Goal: Task Accomplishment & Management: Complete application form

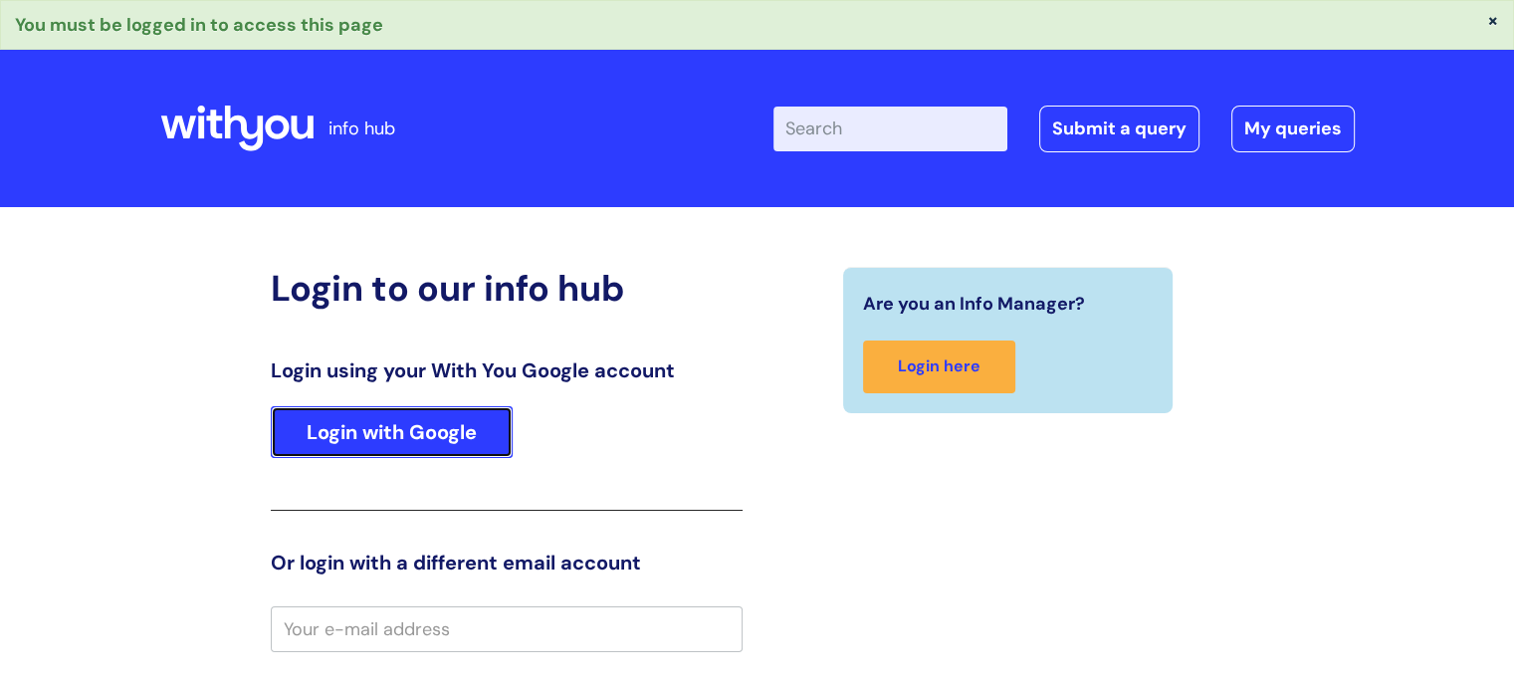
click at [446, 421] on link "Login with Google" at bounding box center [392, 432] width 242 height 52
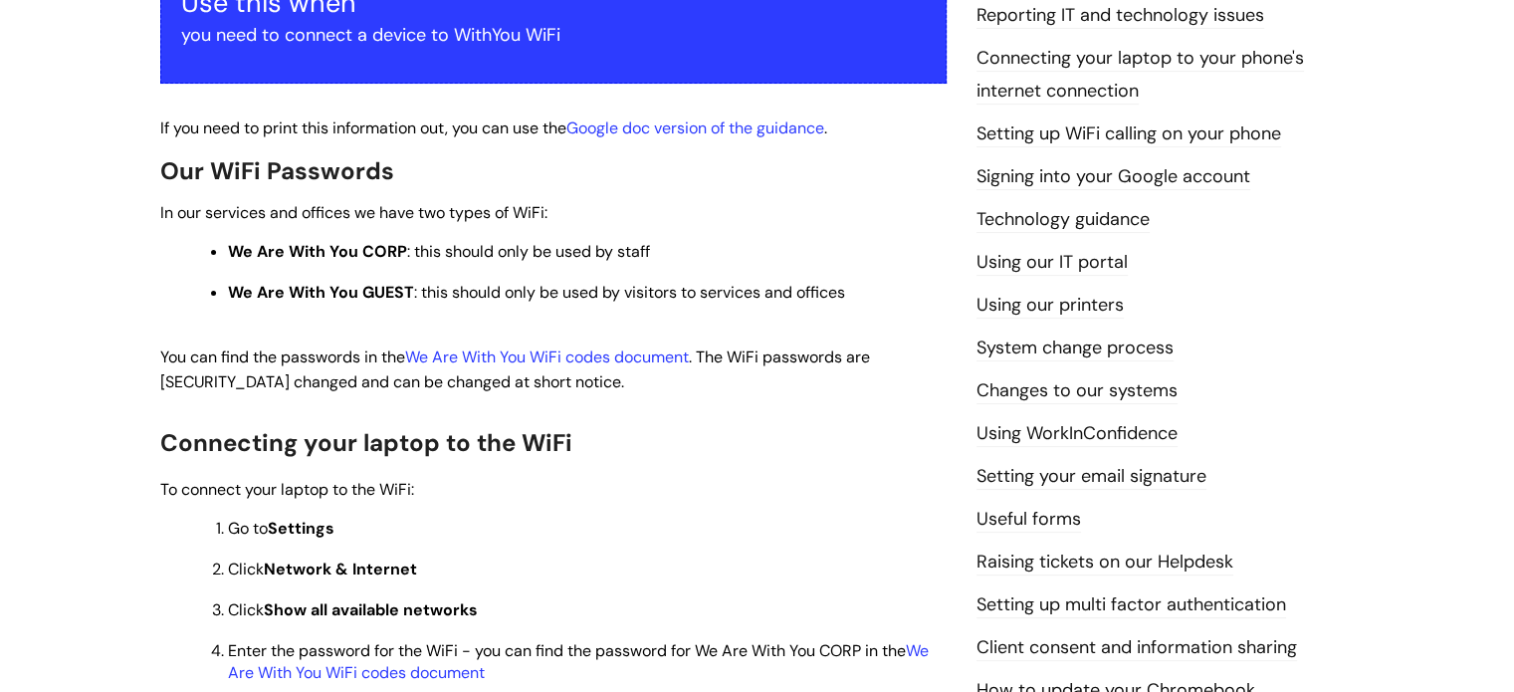
scroll to position [382, 0]
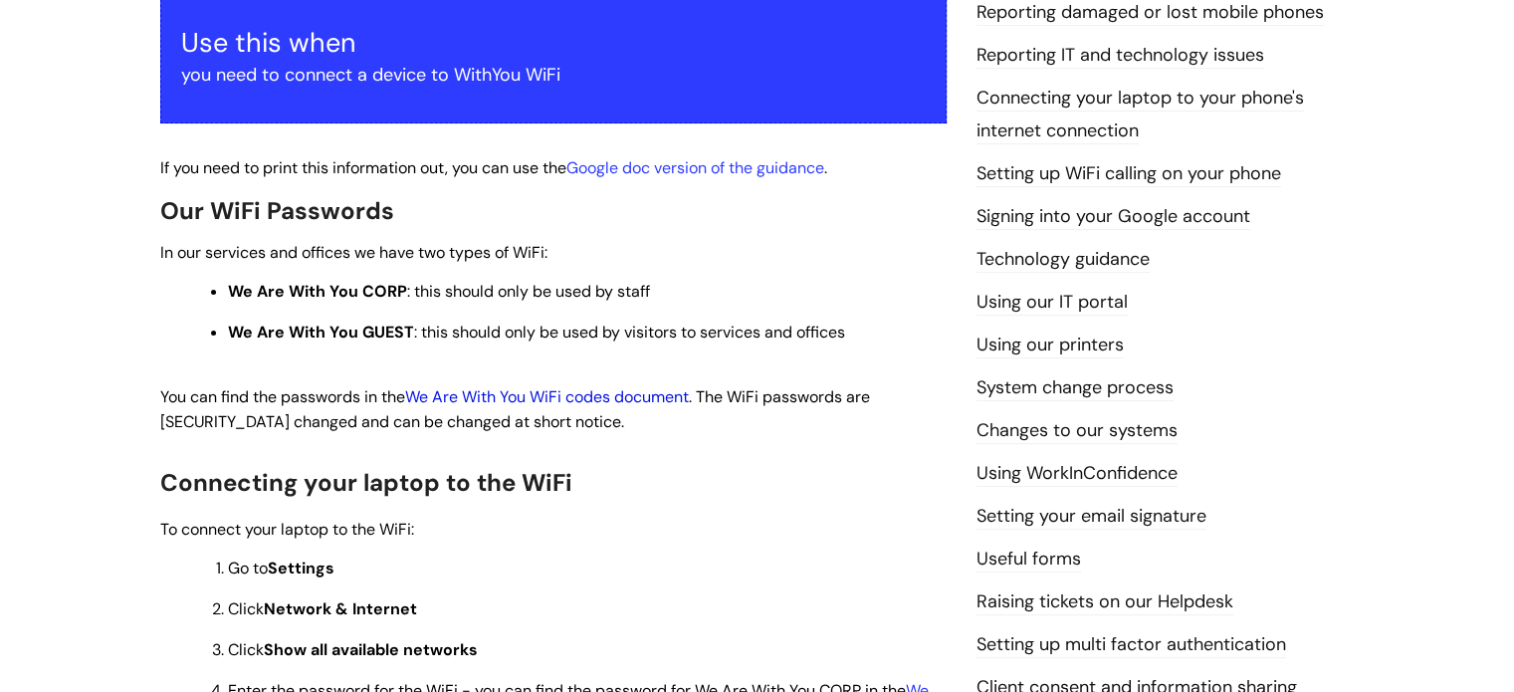
click at [522, 397] on link "We Are With You WiFi codes document" at bounding box center [547, 396] width 284 height 21
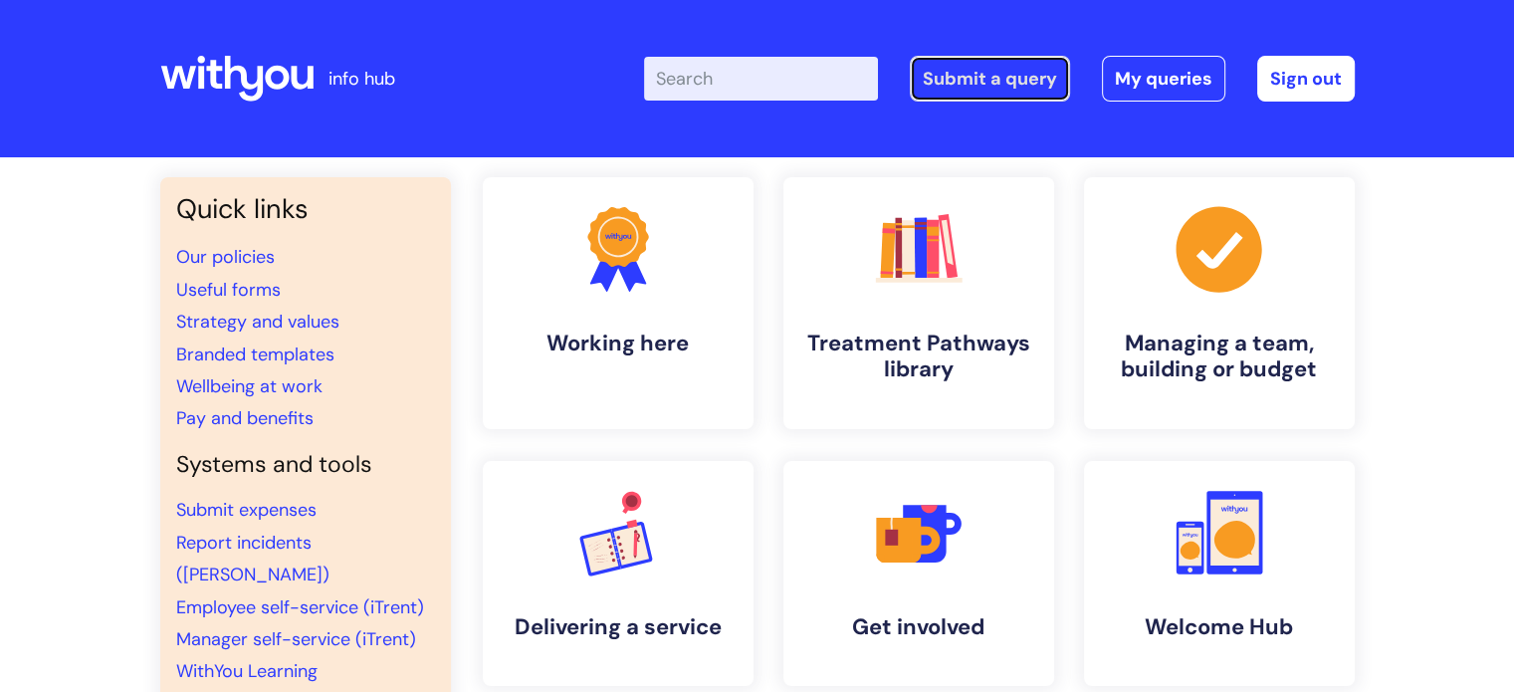
click at [992, 63] on link "Submit a query" at bounding box center [990, 79] width 160 height 46
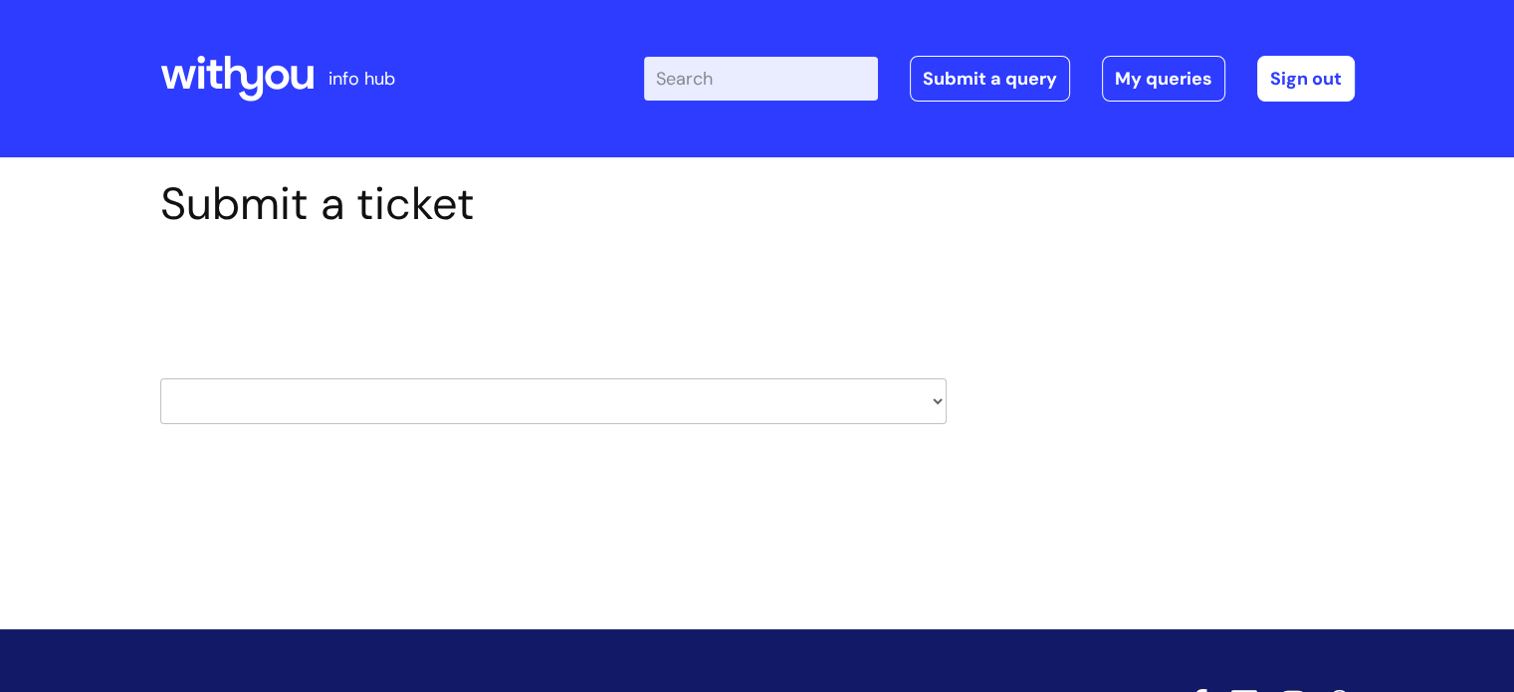
click at [936, 395] on select "HR / People IT and Support Clinical Drug Alerts Finance Accounts Data Support T…" at bounding box center [553, 401] width 787 height 46
select select "hr_/_people"
click at [160, 378] on select "HR / People IT and Support Clinical Drug Alerts Finance Accounts Data Support T…" at bounding box center [553, 401] width 787 height 46
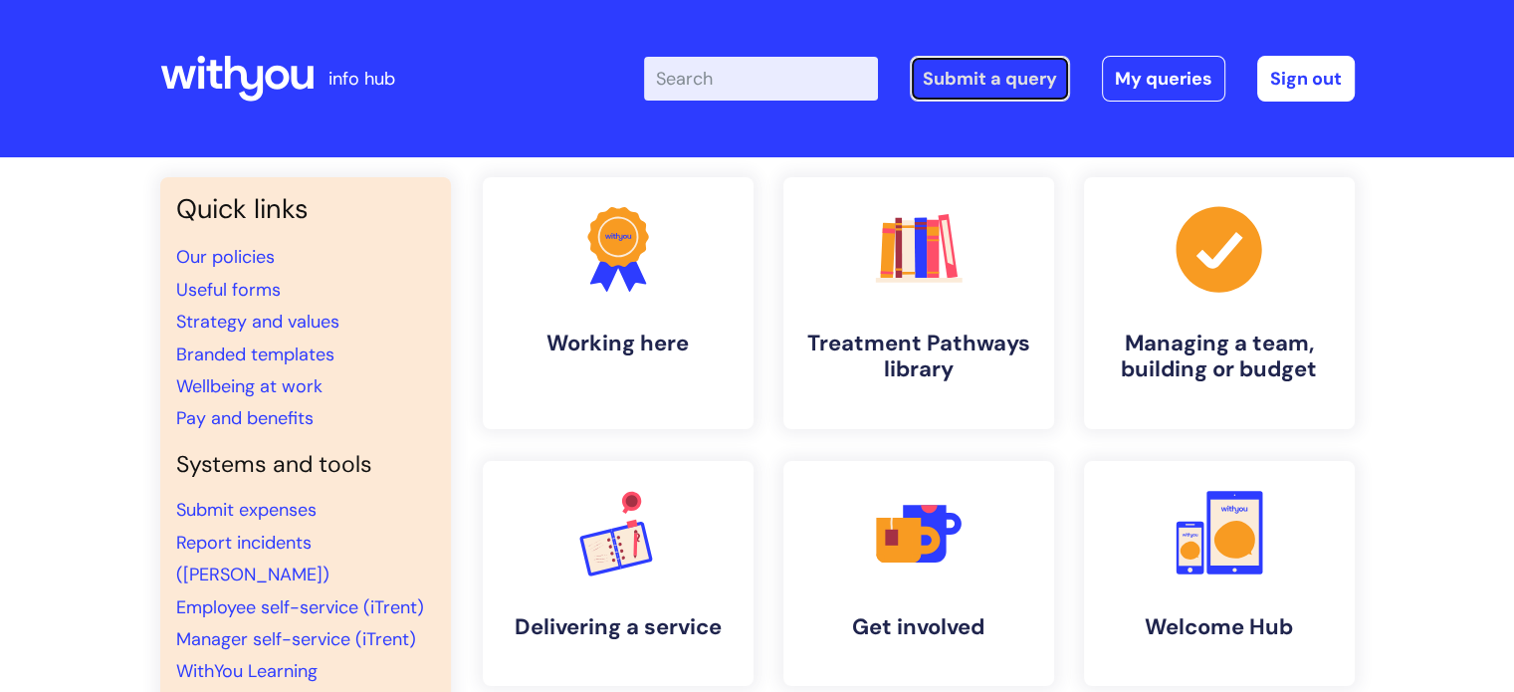
click at [1006, 79] on link "Submit a query" at bounding box center [990, 79] width 160 height 46
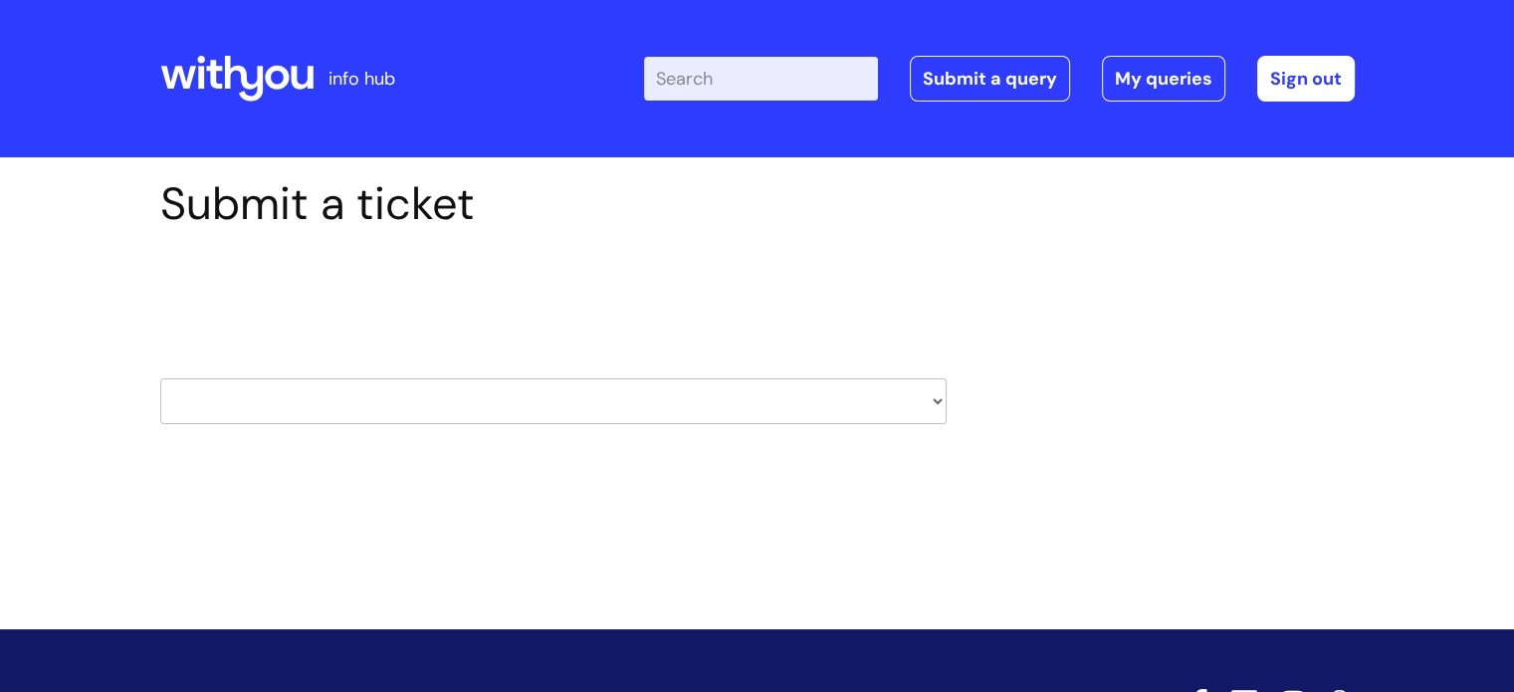
click at [932, 400] on select "HR / People IT and Support Clinical Drug Alerts Finance Accounts Data Support T…" at bounding box center [553, 401] width 787 height 46
select select "hr_/_people"
click at [160, 378] on select "HR / People IT and Support Clinical Drug Alerts Finance Accounts Data Support T…" at bounding box center [553, 401] width 787 height 46
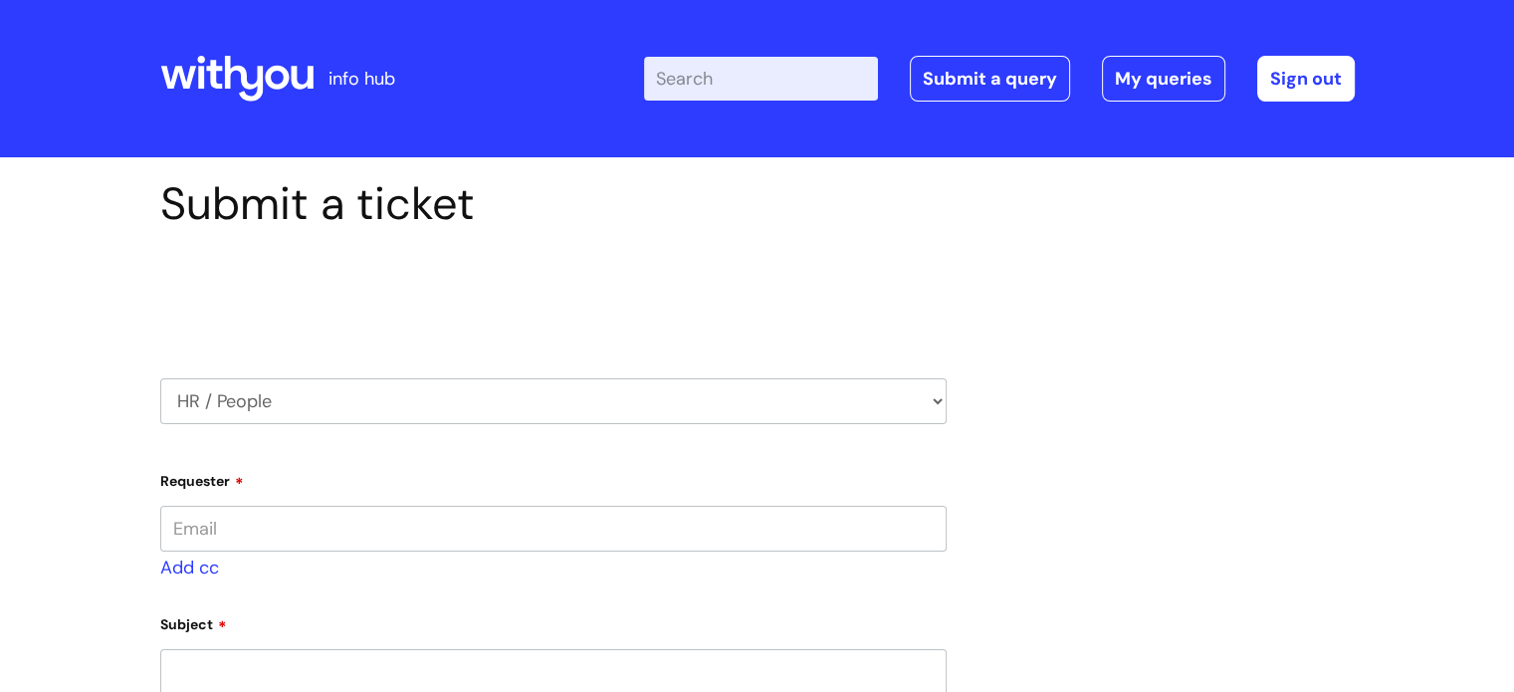
type input "[PERSON_NAME][EMAIL_ADDRESS][PERSON_NAME][DOMAIN_NAME]"
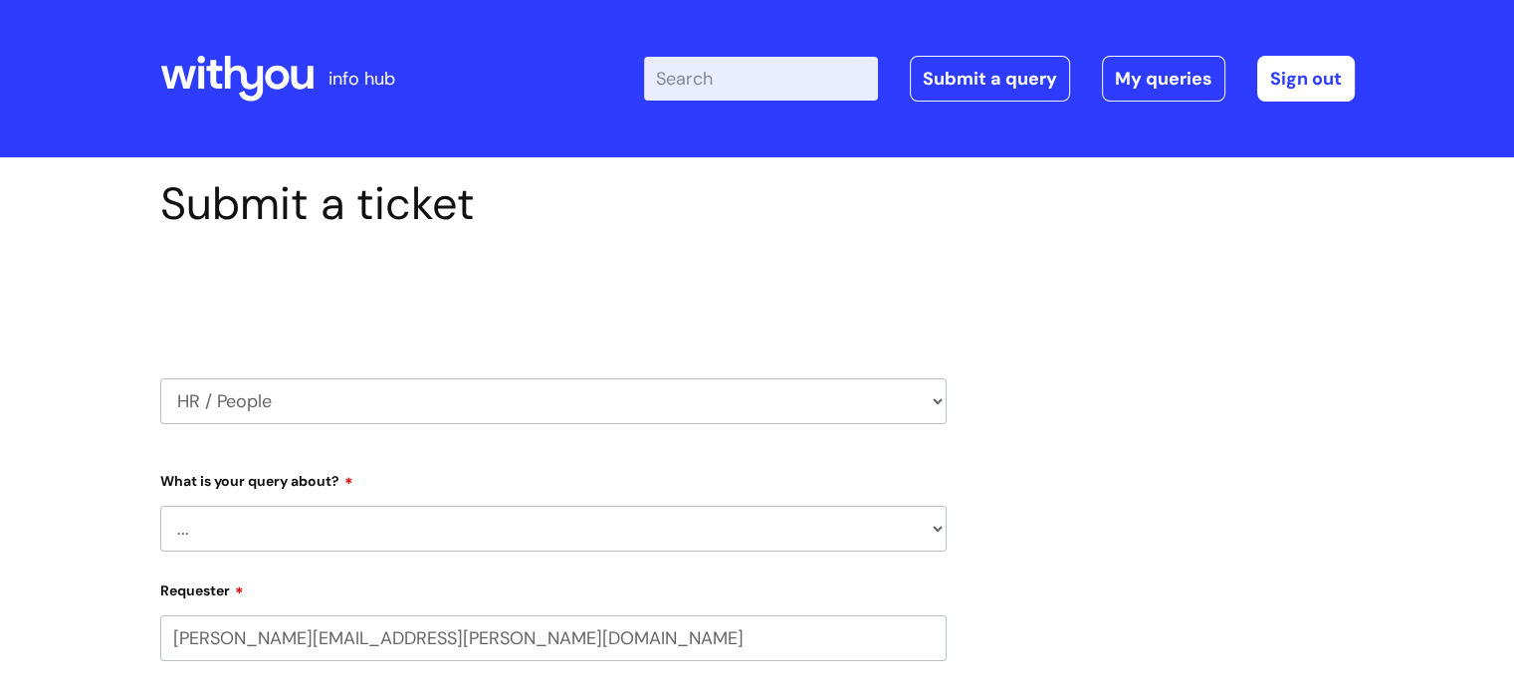
select select "80004157237"
click at [939, 514] on select "... Absence Query Holiday Query Employee change request General HR Query iTrent…" at bounding box center [553, 529] width 787 height 46
click at [160, 506] on select "... Absence Query Holiday Query Employee change request General HR Query iTrent…" at bounding box center [553, 529] width 787 height 46
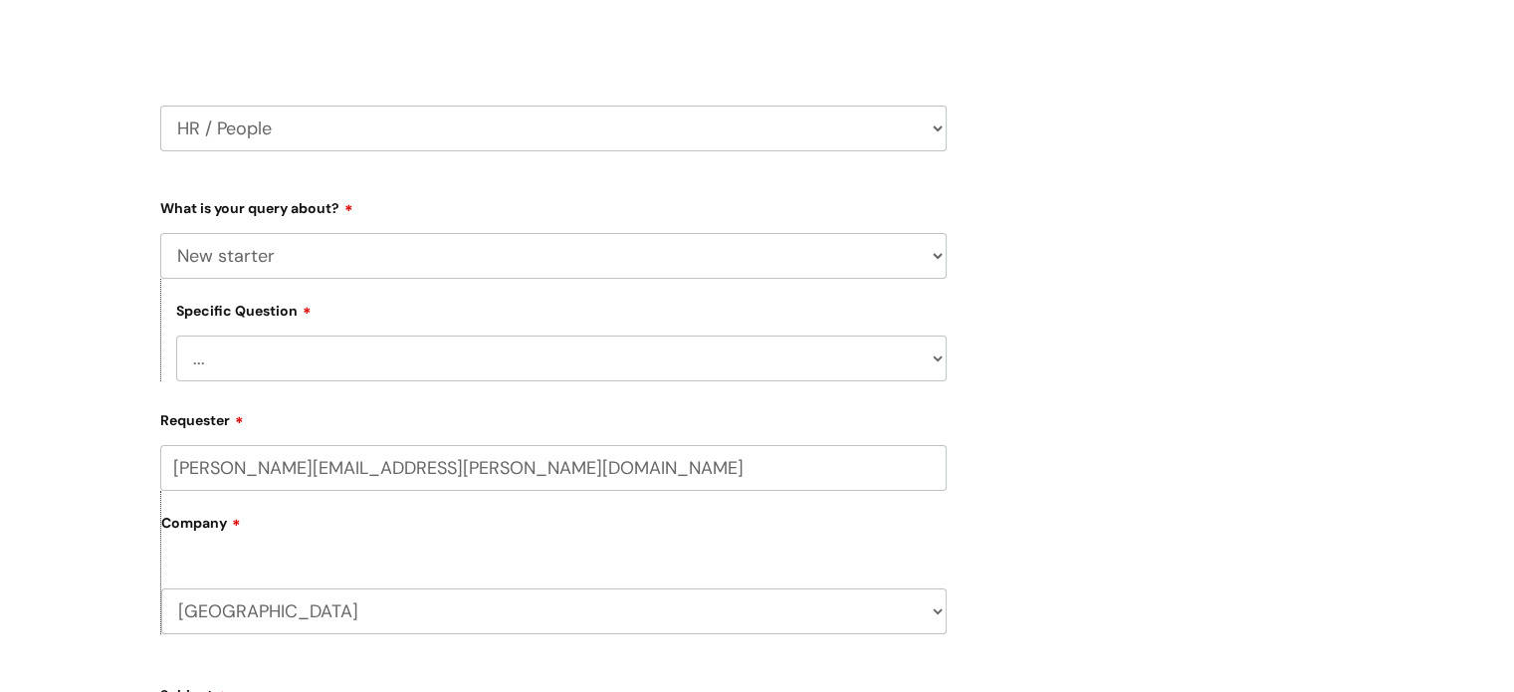
scroll to position [319, 0]
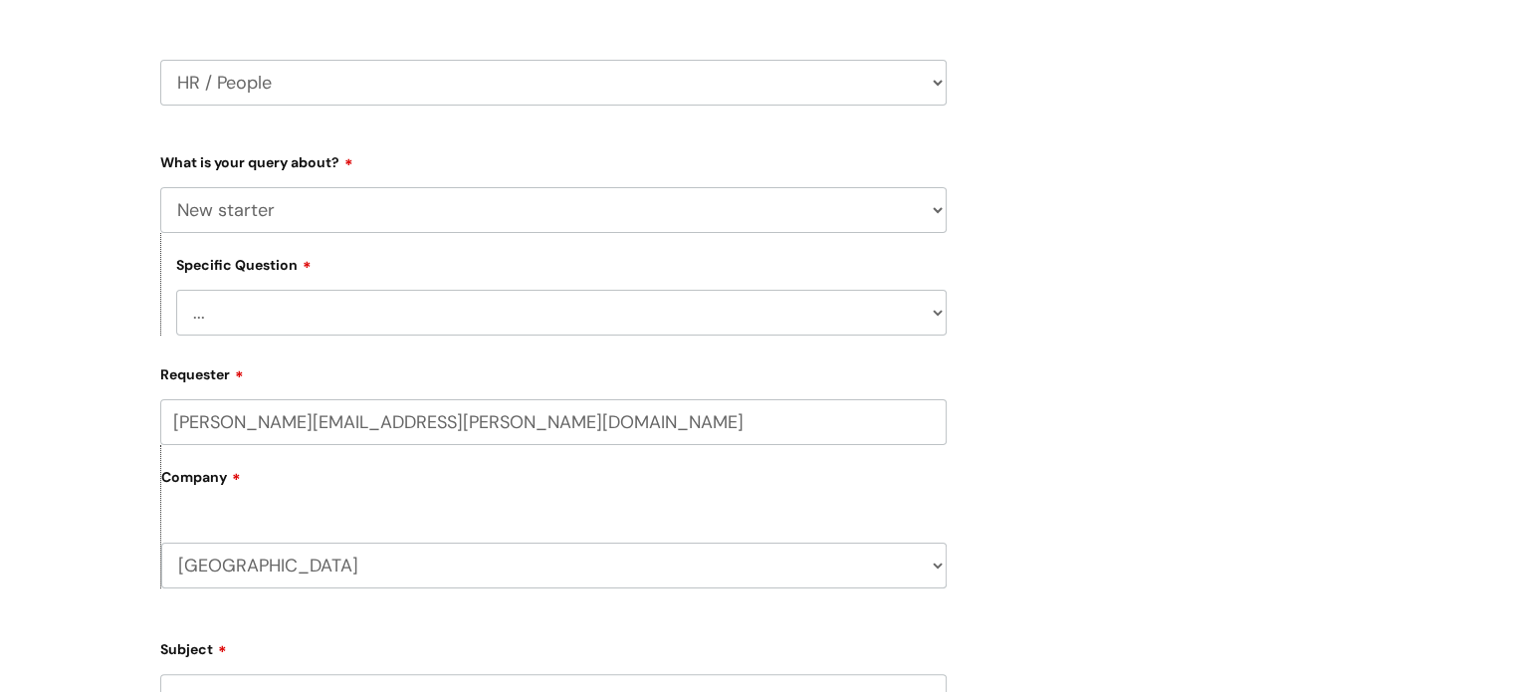
click at [925, 314] on select "... When will my new starter be processed on iTrent When will my new starter re…" at bounding box center [561, 313] width 771 height 46
click at [925, 195] on select "... Absence Query Holiday Query Employee change request General HR Query iTrent…" at bounding box center [553, 210] width 787 height 46
select select "General HR Query"
click at [160, 187] on select "... Absence Query Holiday Query Employee change request General HR Query iTrent…" at bounding box center [553, 210] width 787 height 46
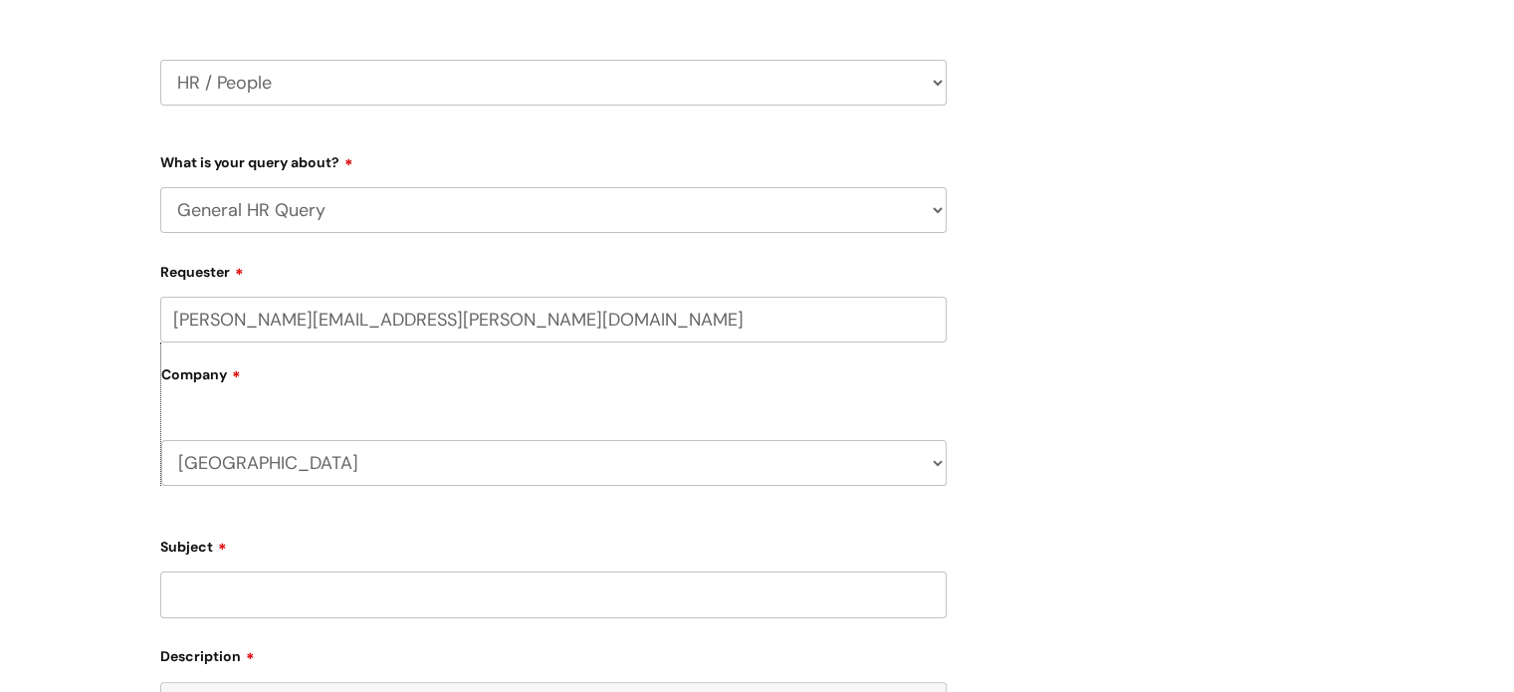
click at [859, 592] on input "Subject" at bounding box center [553, 594] width 787 height 46
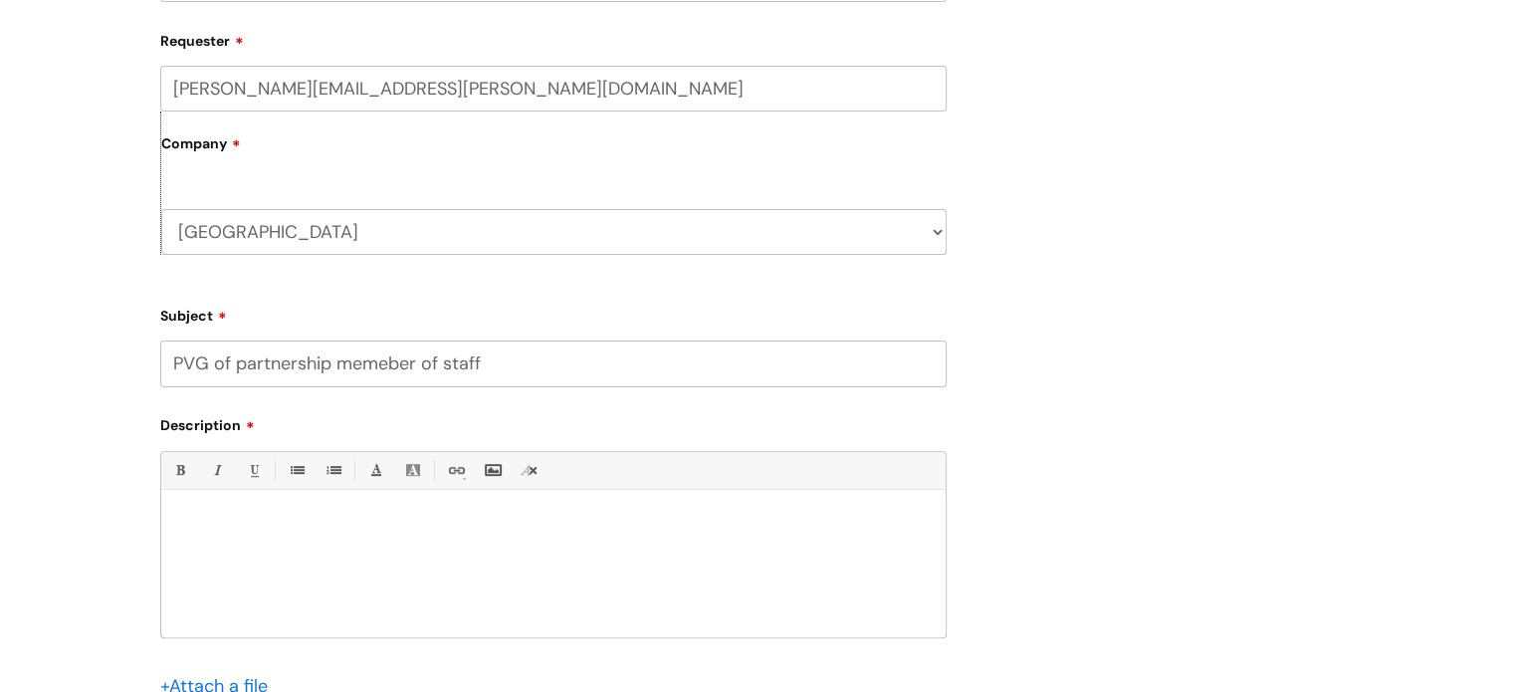
scroll to position [598, 0]
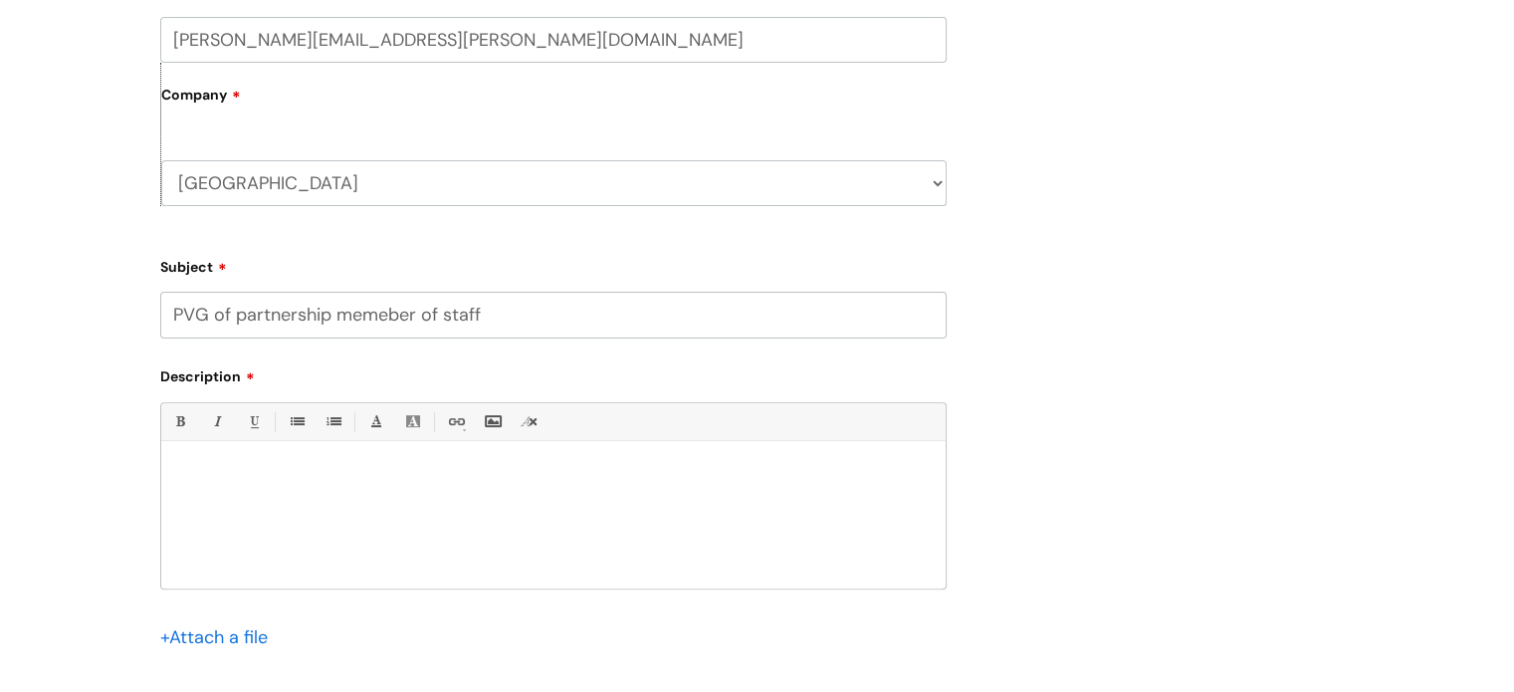
click at [374, 308] on input "PVG of partnership memeber of staff" at bounding box center [553, 315] width 787 height 46
type input "PVG of partnership member of staff"
click at [370, 456] on div at bounding box center [553, 519] width 785 height 137
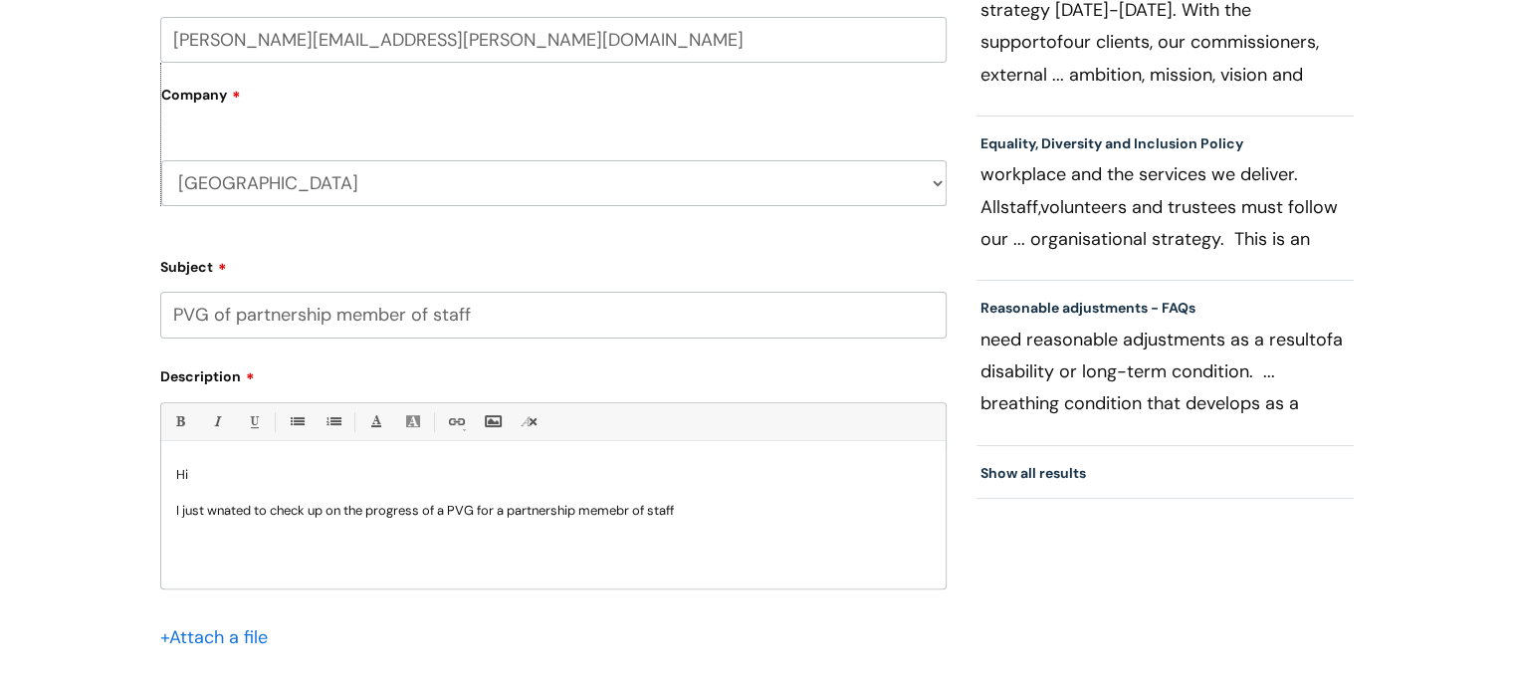
click at [225, 512] on p "I just wnated to check up on the progress of a PVG for a partnership memebr of …" at bounding box center [553, 511] width 755 height 18
click at [608, 515] on p "I just wanted to check up on the progress of a PVG for a partnership memebr of …" at bounding box center [553, 511] width 755 height 18
click at [718, 508] on p "I just wanted to check up on the progress of a PVG for a partnership member of …" at bounding box center [553, 511] width 755 height 18
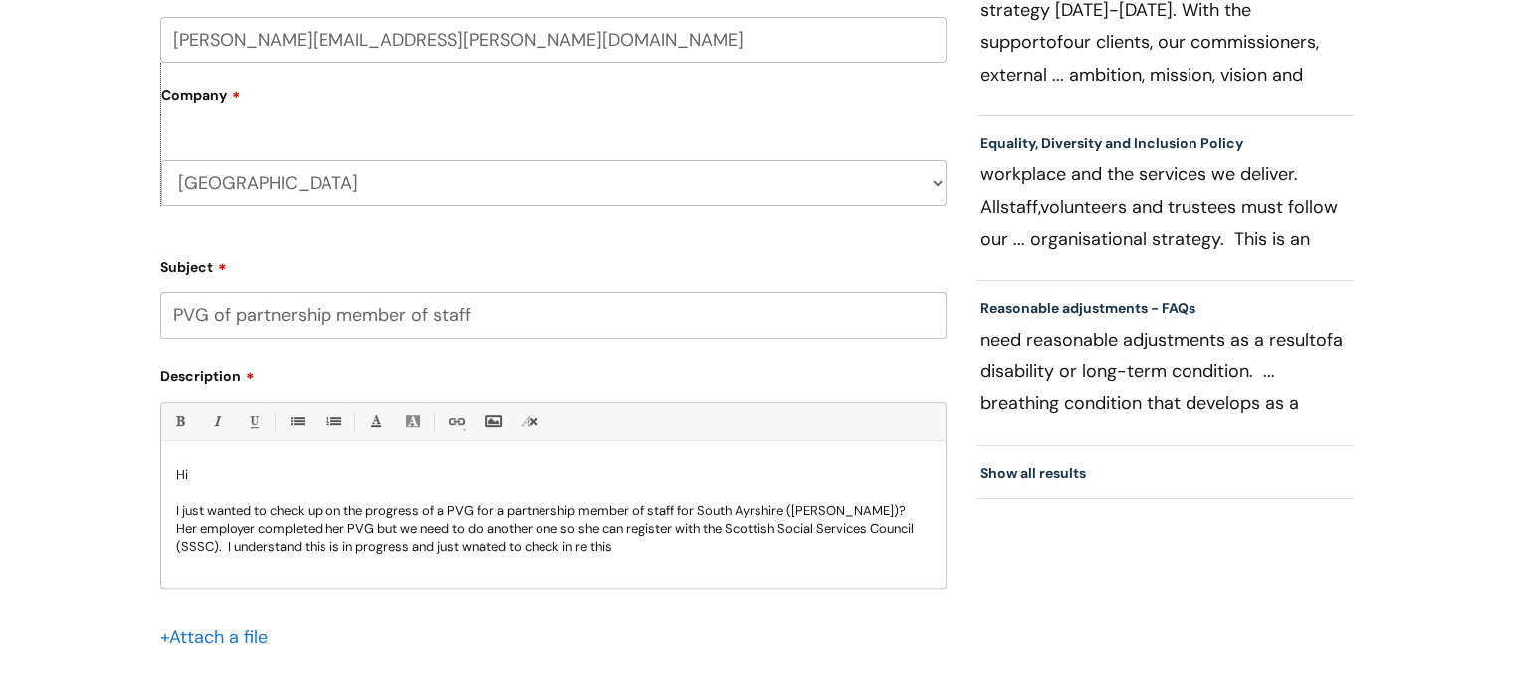
click at [498, 536] on p "I just wanted to check up on the progress of a PVG for a partnership member of …" at bounding box center [553, 529] width 755 height 54
click at [488, 552] on p "I just wanted to check up on the progress of a PVG for a partnership member of …" at bounding box center [553, 529] width 755 height 54
click at [648, 553] on p "I just wanted to check up on the progress of a PVG for a partnership member of …" at bounding box center [553, 529] width 755 height 54
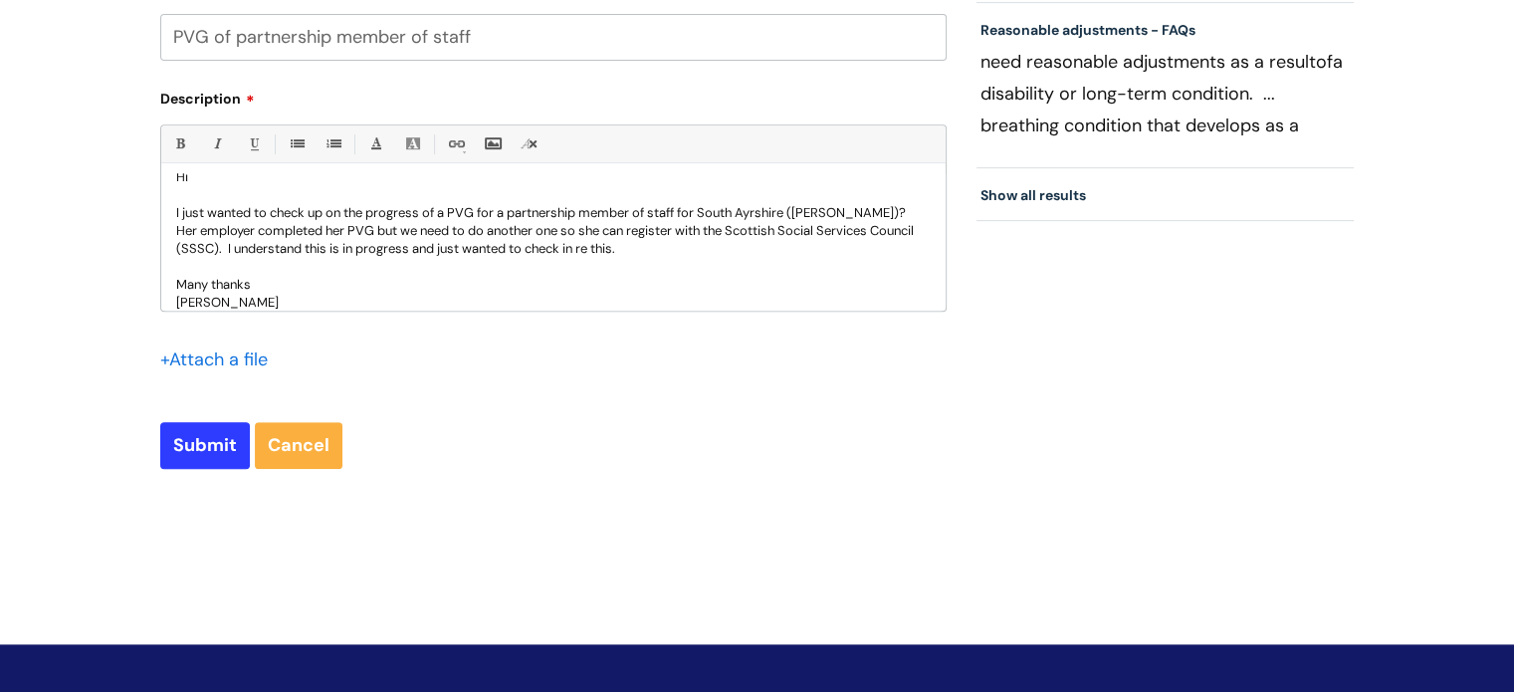
scroll to position [901, 0]
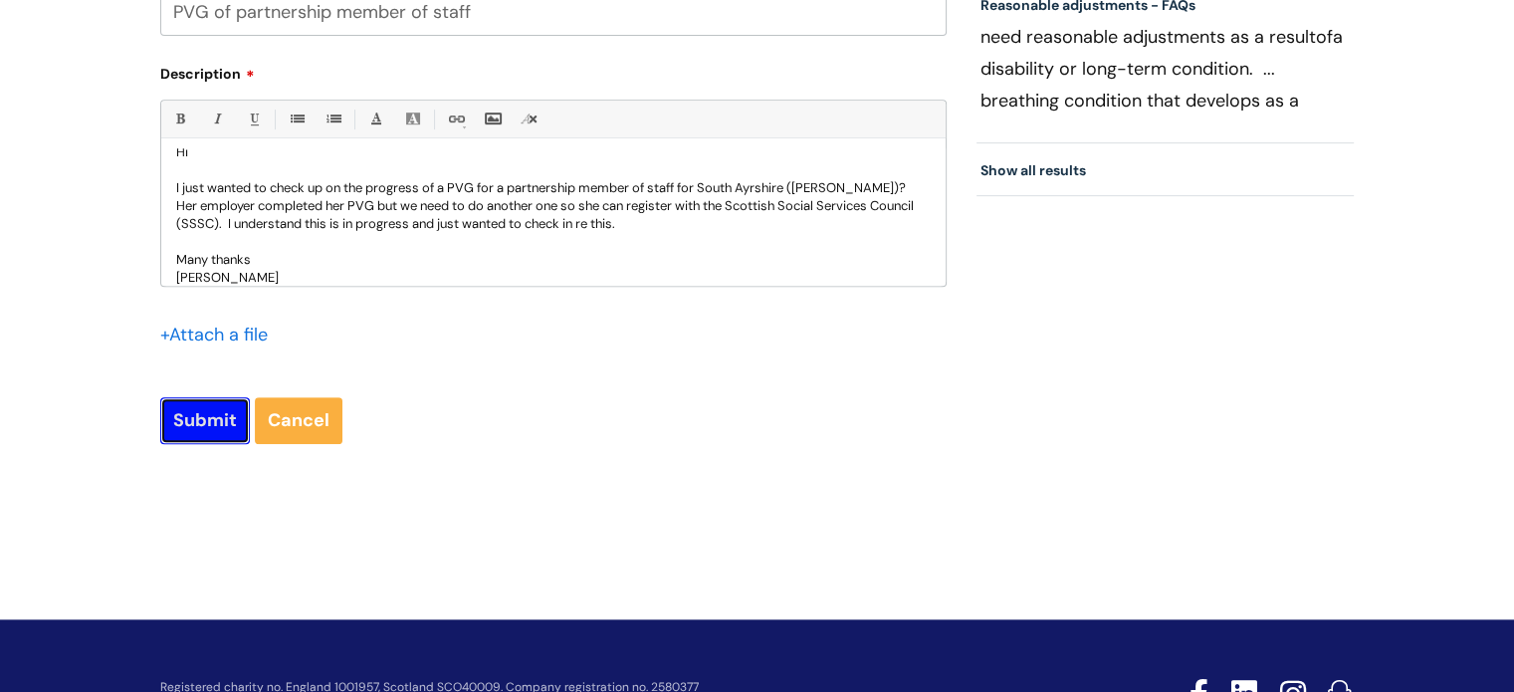
click at [203, 418] on input "Submit" at bounding box center [205, 420] width 90 height 46
type input "Please Wait..."
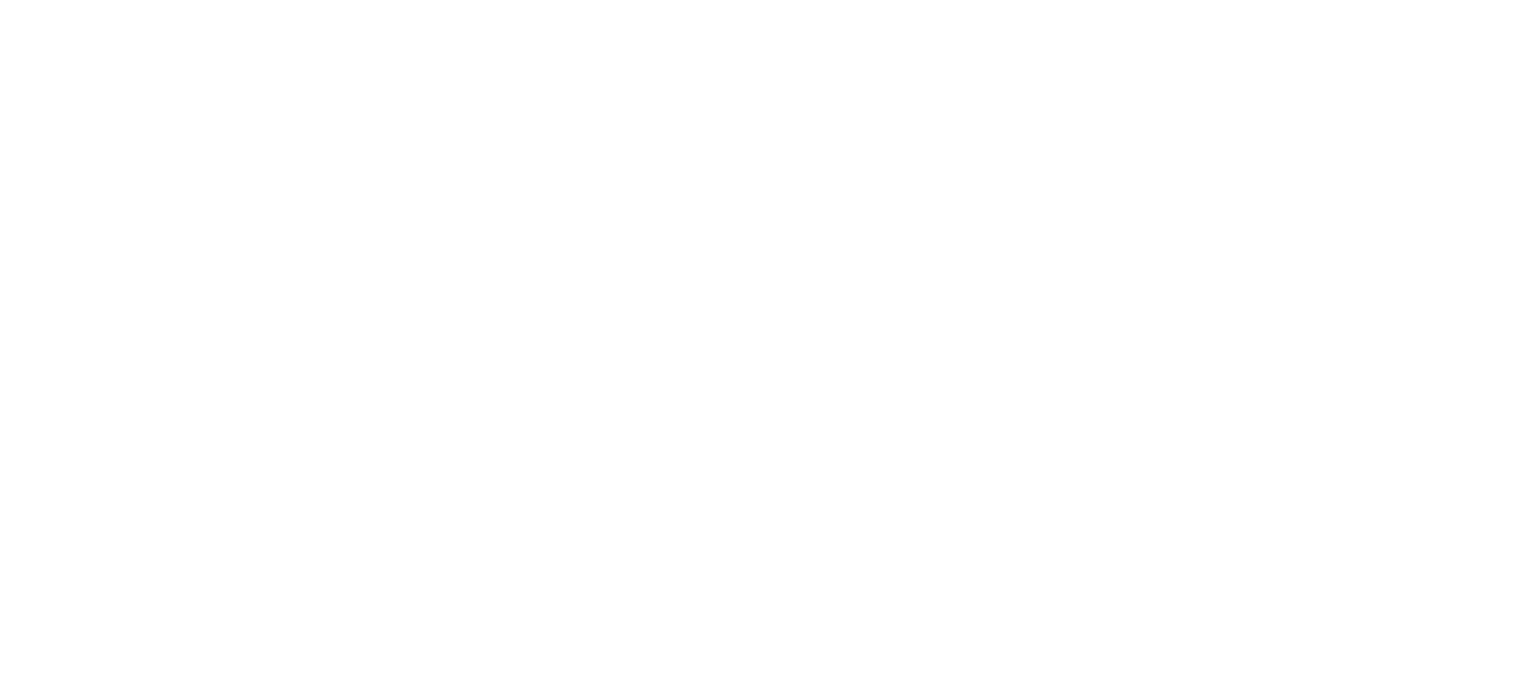
scroll to position [559, 0]
select select "General HR Query"
